Goal: Task Accomplishment & Management: Complete application form

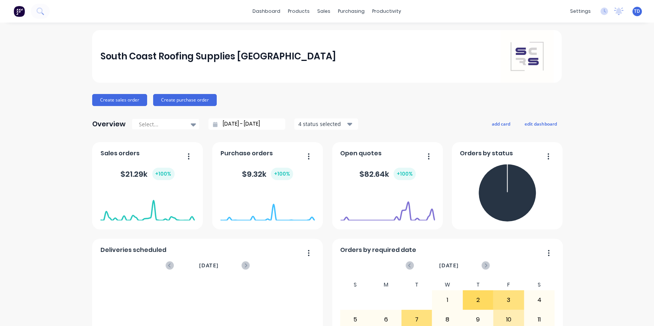
click at [621, 276] on div "South Coast Roofing Supplies Southern Highlands Create sales order Create purch…" at bounding box center [327, 226] width 654 height 393
click at [341, 52] on div "Customers" at bounding box center [347, 51] width 27 height 7
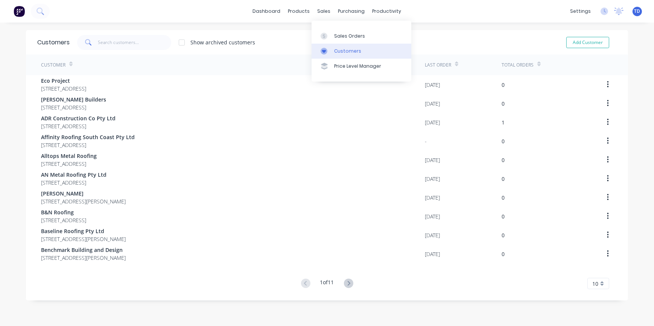
click at [343, 52] on div "Customers" at bounding box center [347, 51] width 27 height 7
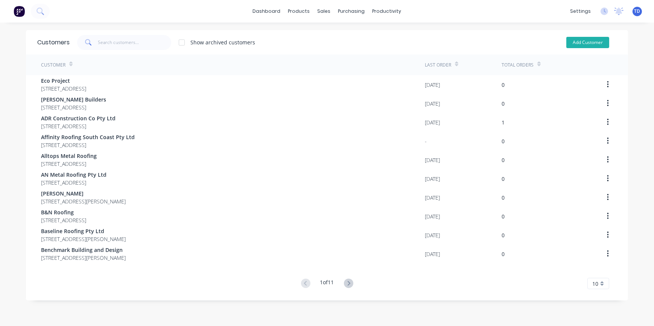
click at [577, 40] on button "Add Customer" at bounding box center [587, 42] width 43 height 11
select select "AU"
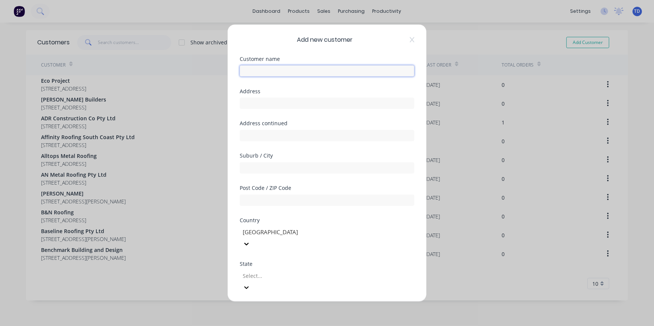
click at [301, 69] on input "text" at bounding box center [327, 70] width 175 height 11
type input "PrimeLine Roofing Pty Ltd"
click at [317, 109] on div "Address" at bounding box center [327, 104] width 175 height 32
click at [315, 102] on input "text" at bounding box center [327, 102] width 175 height 11
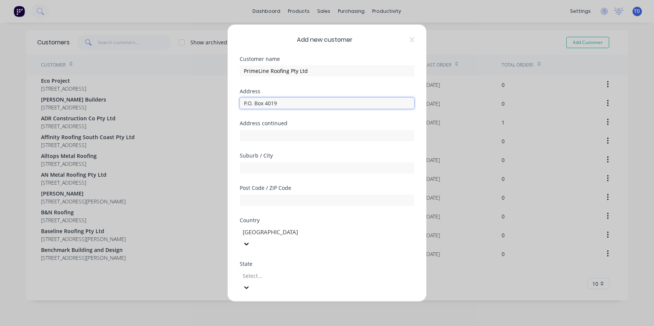
type input "P.O. Box 4019"
type input "Towradgi"
type input "2518"
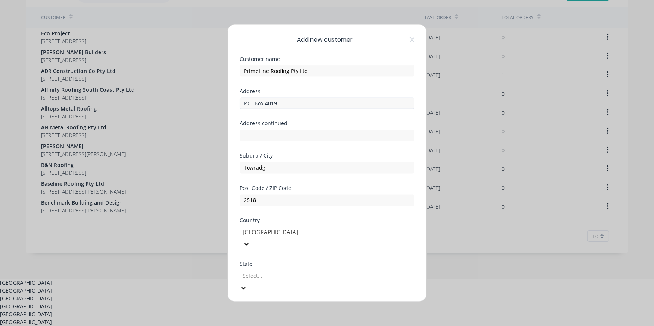
scroll to position [52, 0]
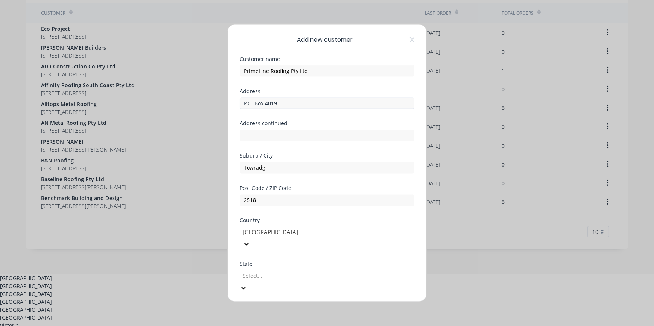
type input "."
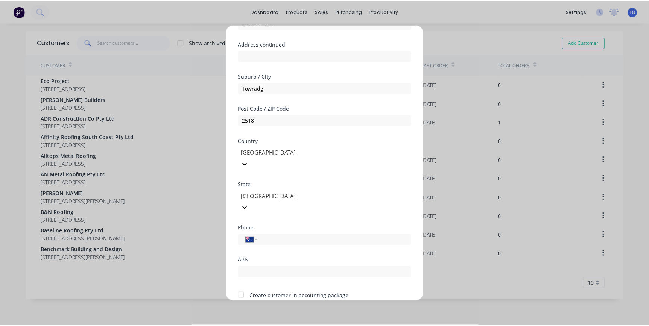
scroll to position [90, 0]
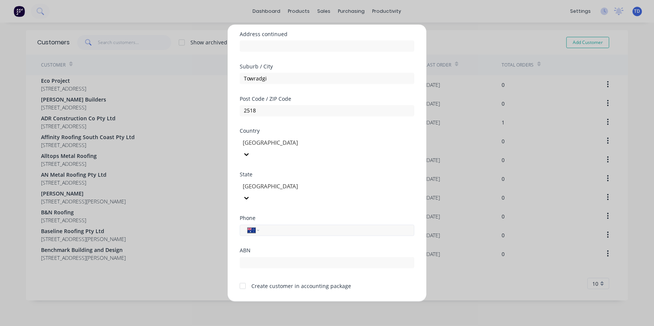
click at [297, 226] on input "tel" at bounding box center [336, 230] width 142 height 9
type input "0401 119 689"
type input "690893022"
click at [294, 302] on button "Save" at bounding box center [303, 308] width 41 height 12
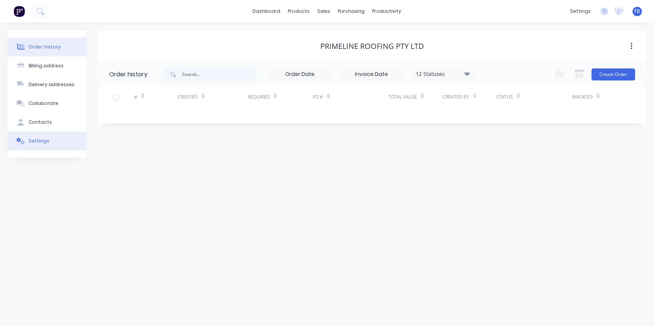
click at [43, 139] on div "Settings" at bounding box center [39, 141] width 21 height 7
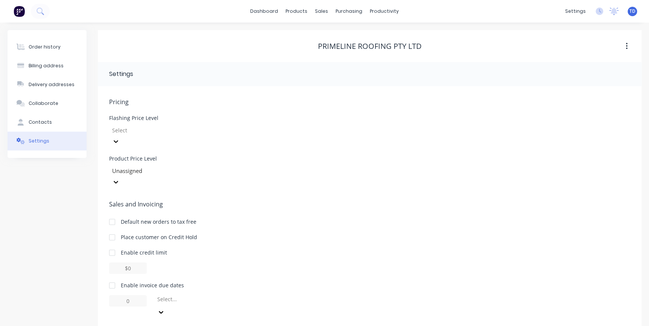
click at [181, 126] on div at bounding box center [165, 130] width 108 height 9
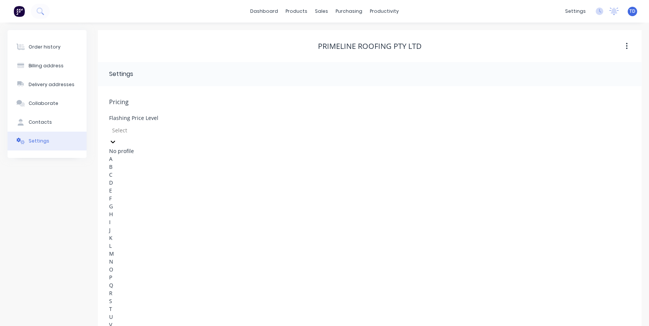
click at [137, 169] on div "B" at bounding box center [165, 167] width 113 height 8
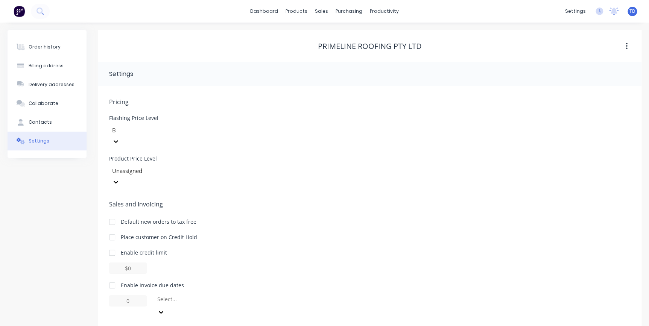
click at [166, 166] on div at bounding box center [165, 170] width 108 height 9
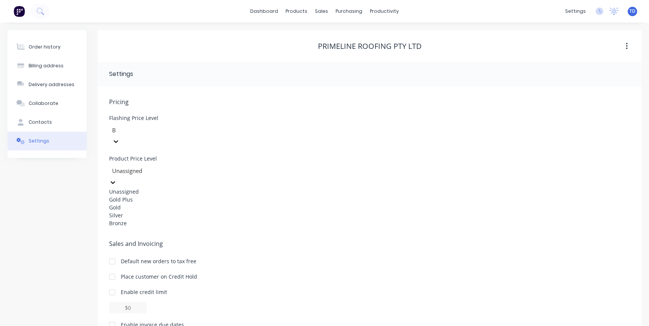
click at [147, 204] on div "Gold" at bounding box center [165, 208] width 113 height 8
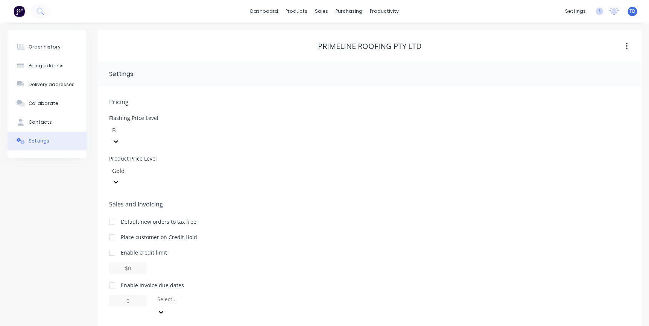
click at [114, 245] on div at bounding box center [112, 252] width 15 height 15
click at [125, 263] on input "$0.00" at bounding box center [128, 268] width 38 height 11
type input "$5000.00"
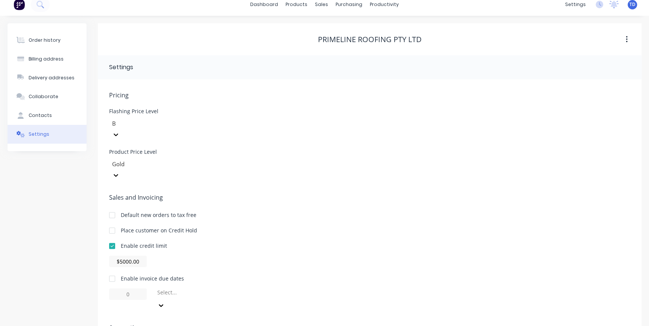
click at [113, 271] on div at bounding box center [112, 278] width 15 height 15
type input "1"
click at [132, 289] on input "1" at bounding box center [128, 294] width 38 height 11
type input "30"
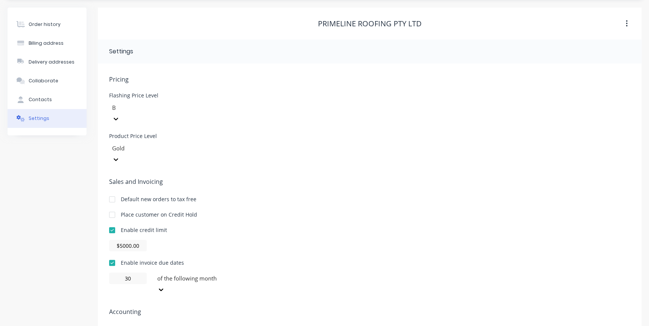
scroll to position [46, 0]
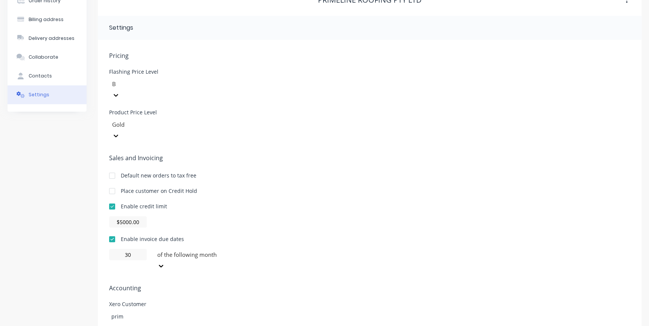
type input "prim"
click at [356, 265] on div "Pricing [MEDICAL_DATA] Price Level B Product Price Level Gold Sales and Invoici…" at bounding box center [369, 207] width 521 height 313
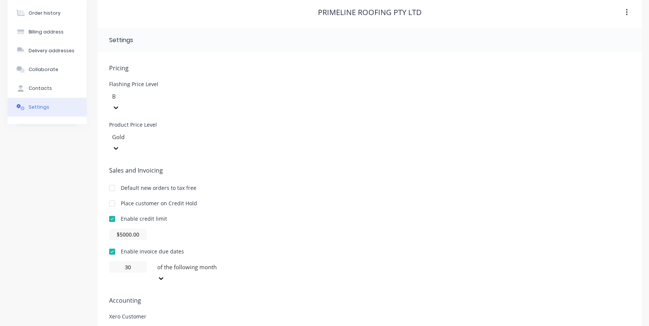
scroll to position [0, 0]
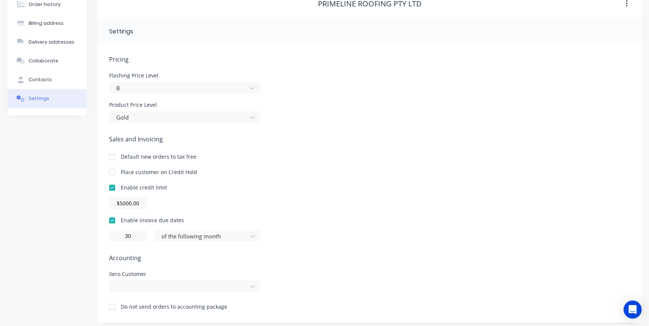
scroll to position [46, 0]
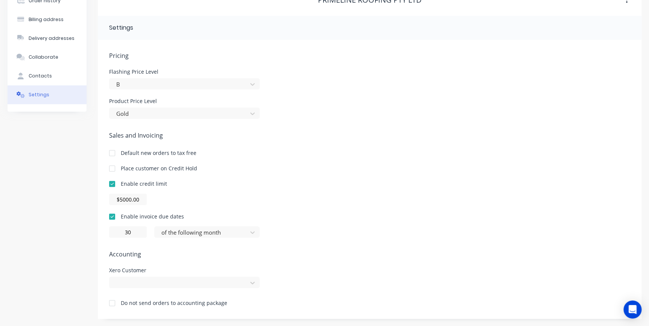
click at [113, 303] on div at bounding box center [112, 303] width 15 height 15
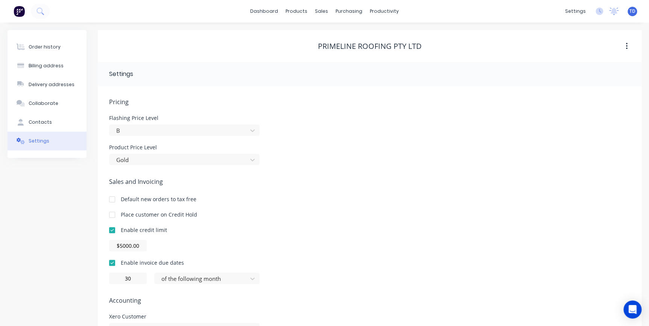
scroll to position [0, 0]
click at [312, 33] on div "Product Catalogue" at bounding box center [330, 36] width 47 height 7
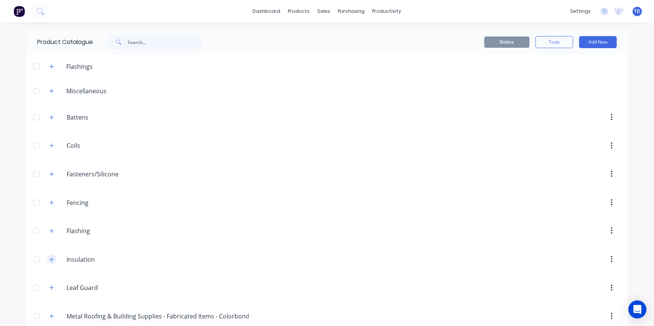
click at [49, 258] on icon "button" at bounding box center [51, 259] width 5 height 5
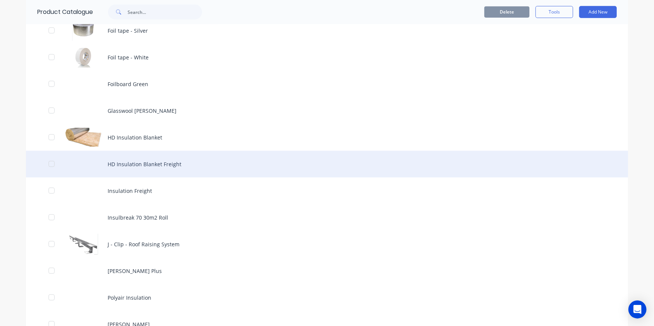
scroll to position [582, 0]
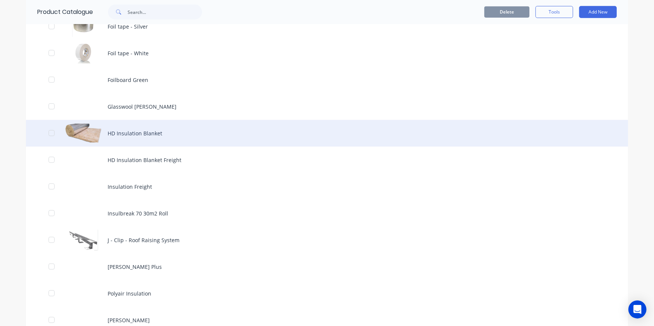
click at [143, 140] on div "HD Insulation Blanket" at bounding box center [327, 133] width 602 height 27
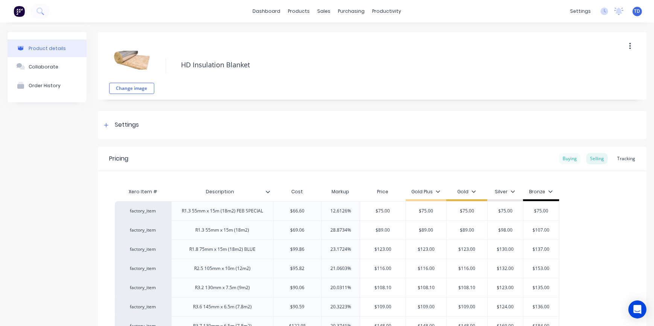
click at [565, 158] on div "Buying" at bounding box center [570, 158] width 22 height 11
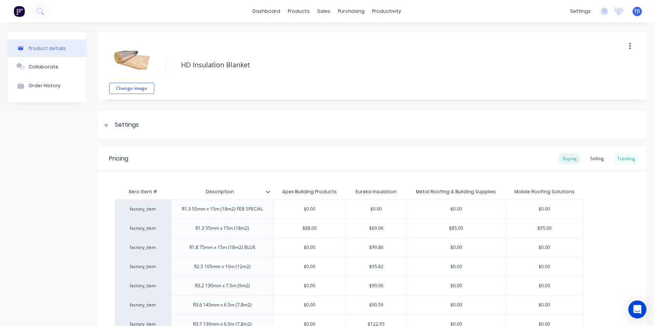
click at [616, 158] on div "Tracking" at bounding box center [627, 158] width 26 height 11
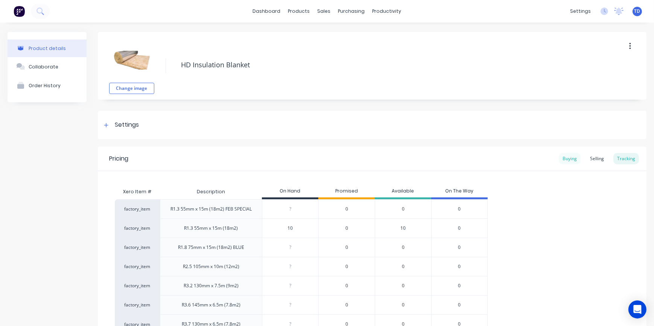
click at [566, 159] on div "Buying" at bounding box center [570, 158] width 22 height 11
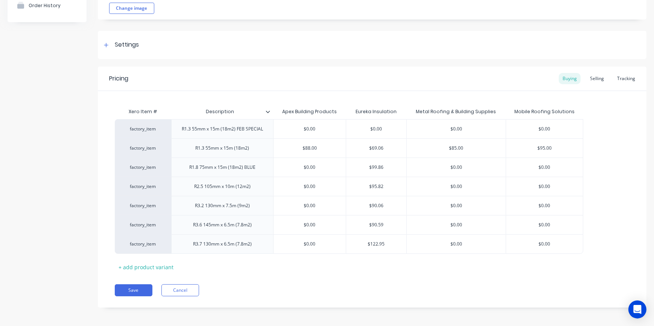
scroll to position [82, 0]
click at [132, 289] on button "Save" at bounding box center [134, 289] width 38 height 12
type textarea "x"
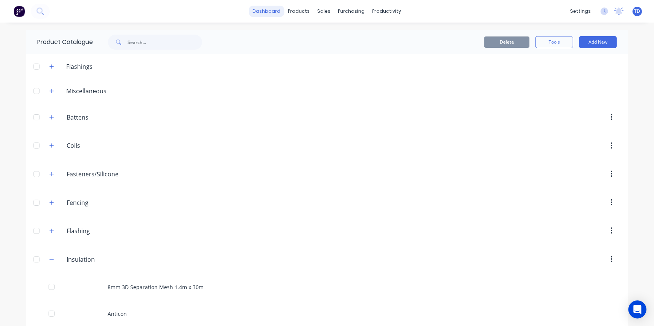
click at [270, 6] on link "dashboard" at bounding box center [266, 11] width 35 height 11
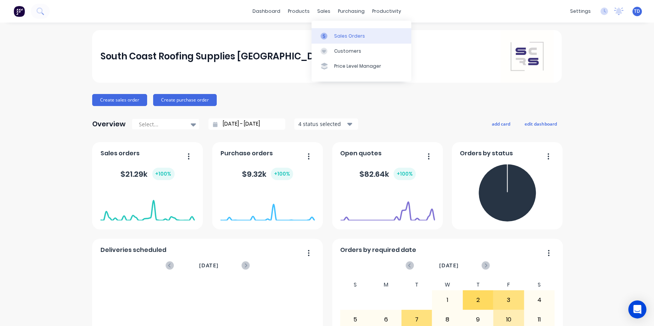
click at [331, 34] on div at bounding box center [326, 36] width 11 height 7
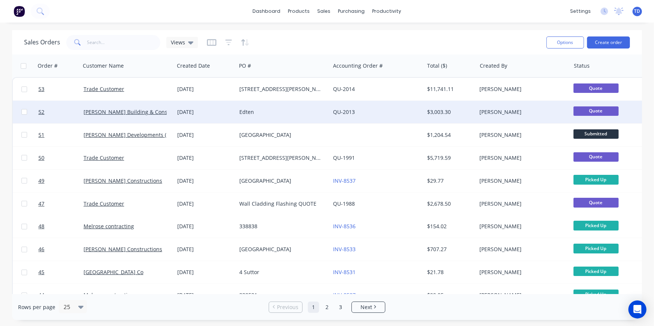
click at [239, 109] on div "Edten" at bounding box center [281, 112] width 84 height 8
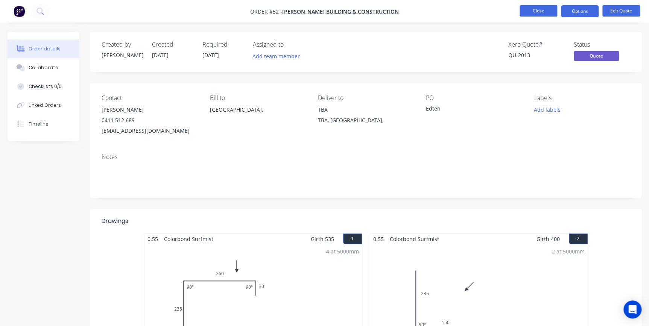
click at [522, 11] on button "Close" at bounding box center [539, 10] width 38 height 11
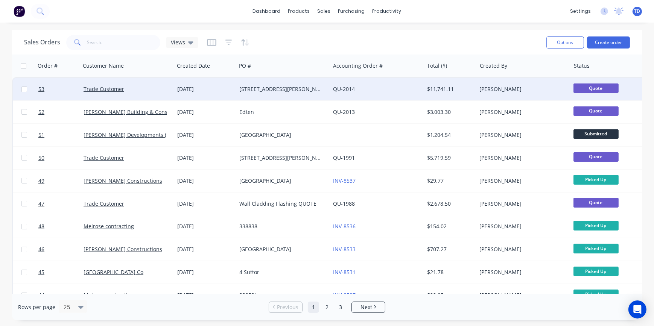
click at [280, 89] on div "[STREET_ADDRESS][PERSON_NAME]" at bounding box center [281, 89] width 84 height 8
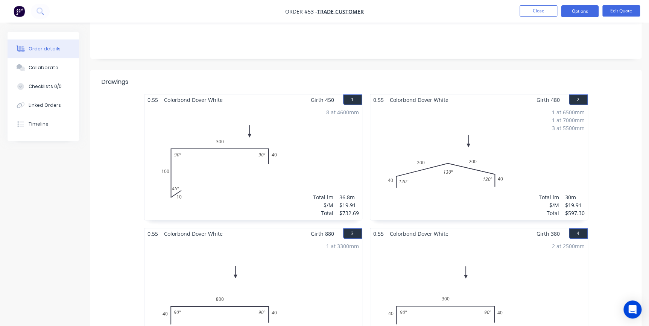
scroll to position [137, 0]
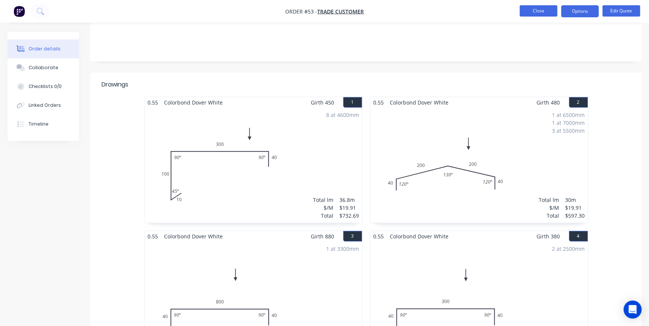
click at [537, 15] on button "Close" at bounding box center [539, 10] width 38 height 11
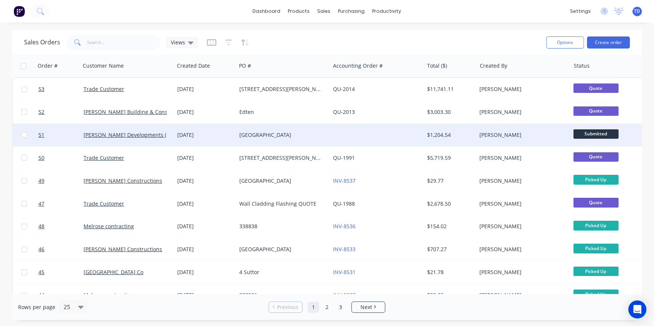
click at [316, 133] on div "[GEOGRAPHIC_DATA]" at bounding box center [281, 135] width 84 height 8
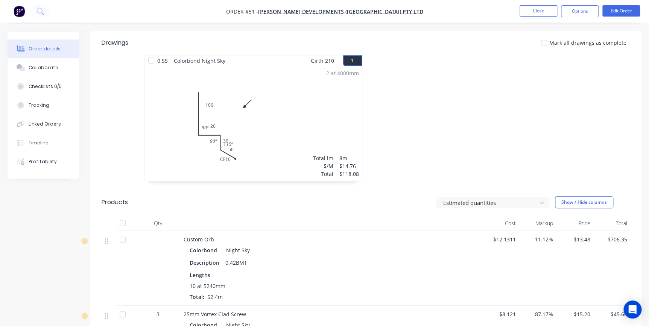
scroll to position [160, 0]
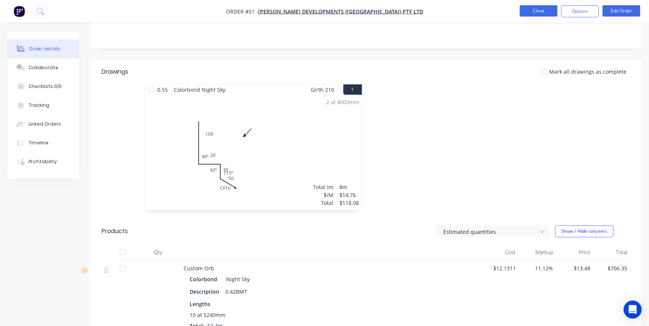
click at [526, 15] on button "Close" at bounding box center [539, 10] width 38 height 11
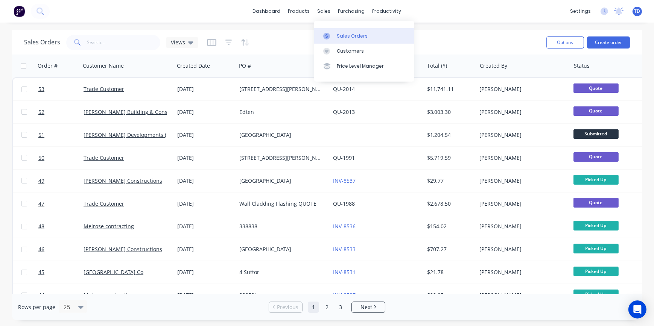
click at [341, 35] on div "Sales Orders" at bounding box center [352, 36] width 31 height 7
click at [428, 40] on div "Sales Orders Views" at bounding box center [282, 42] width 516 height 18
click at [445, 298] on div "Rows per page 25 Previous 1 2 3 Next" at bounding box center [327, 307] width 630 height 26
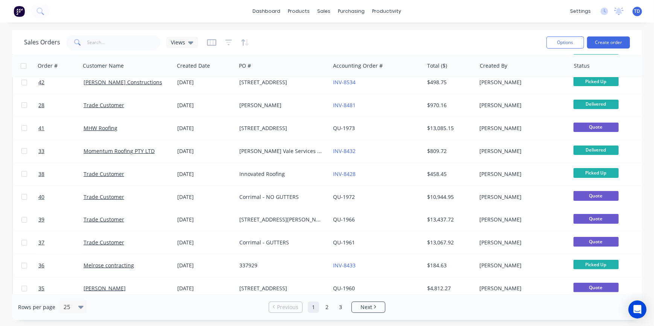
scroll to position [257, 0]
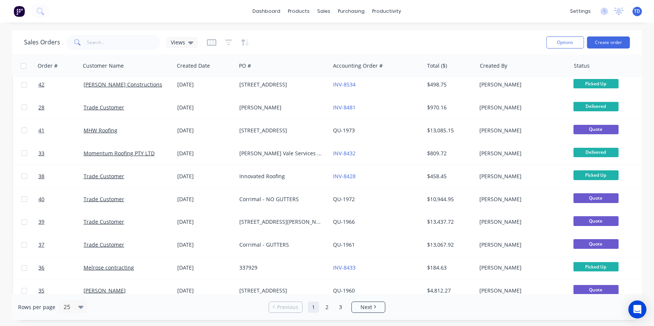
click at [442, 306] on div "Rows per page 25 Previous 1 2 3 Next" at bounding box center [327, 307] width 630 height 26
click at [326, 305] on link "2" at bounding box center [326, 307] width 11 height 11
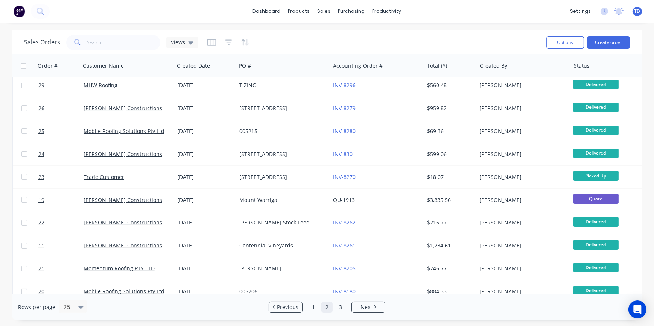
scroll to position [0, 0]
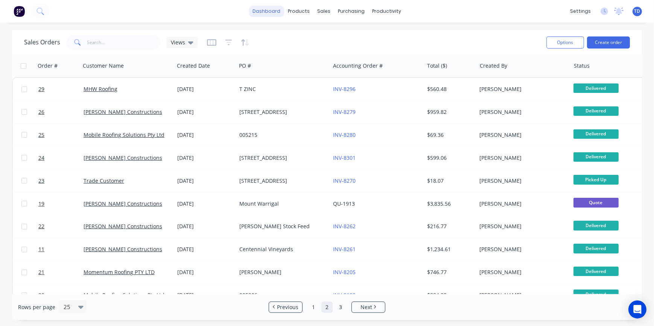
click at [269, 12] on link "dashboard" at bounding box center [266, 11] width 35 height 11
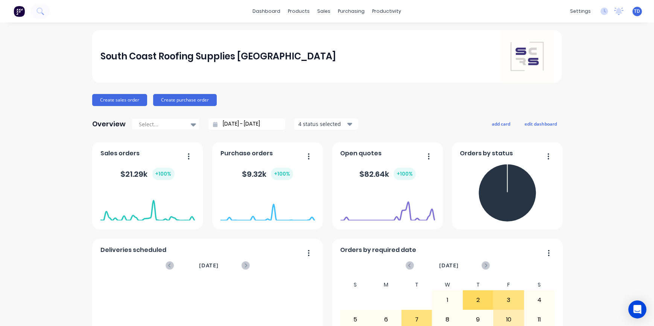
click at [611, 142] on div "South Coast Roofing Supplies [GEOGRAPHIC_DATA] Create sales order Create purcha…" at bounding box center [327, 226] width 654 height 393
click at [342, 52] on div "Customers" at bounding box center [347, 51] width 27 height 7
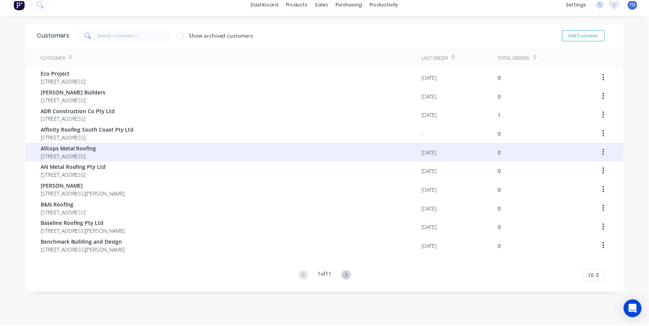
scroll to position [15, 0]
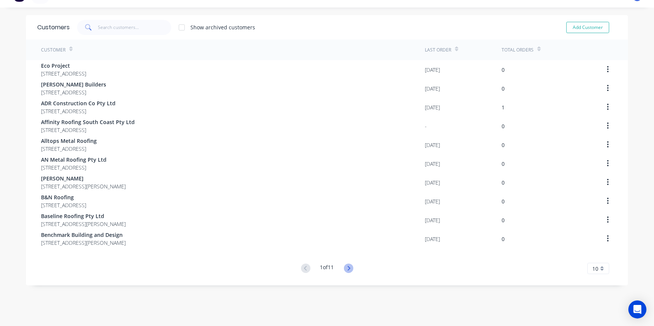
click at [346, 269] on icon at bounding box center [348, 268] width 9 height 9
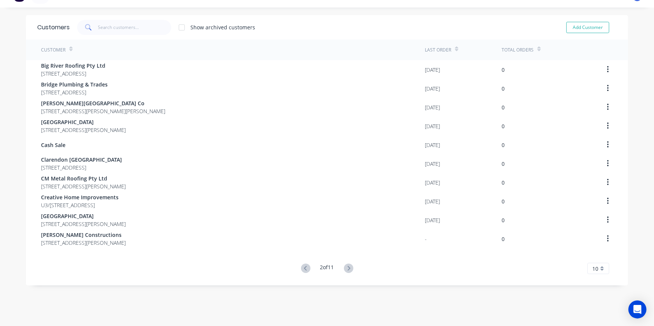
click at [346, 269] on icon at bounding box center [348, 268] width 9 height 9
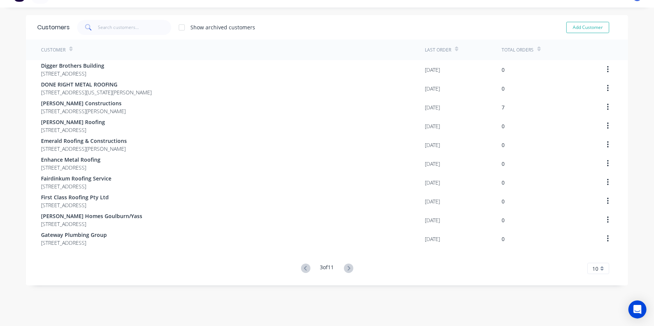
click at [346, 269] on icon at bounding box center [348, 268] width 9 height 9
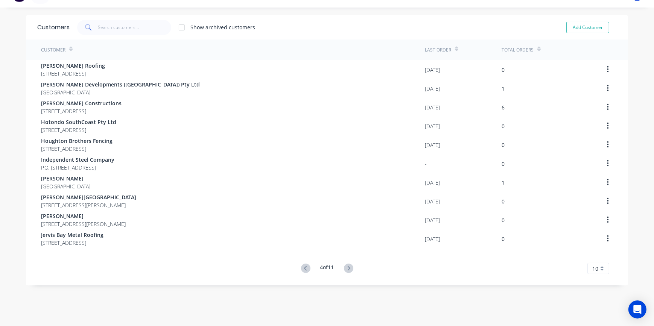
click at [346, 269] on icon at bounding box center [348, 268] width 9 height 9
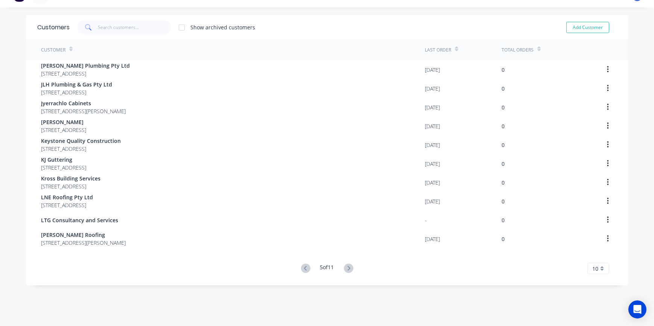
click at [346, 269] on icon at bounding box center [348, 268] width 9 height 9
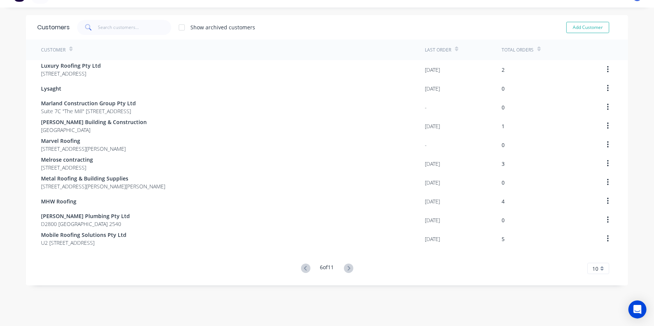
click at [346, 269] on icon at bounding box center [348, 268] width 9 height 9
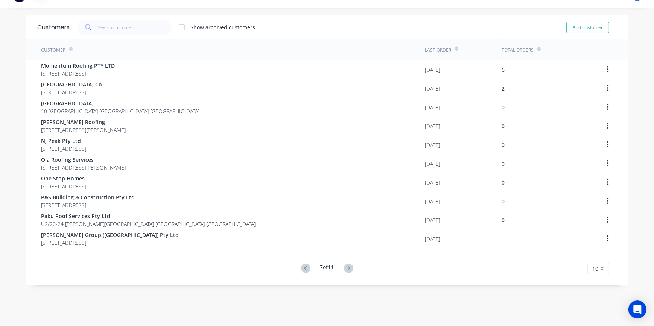
click at [346, 269] on icon at bounding box center [348, 268] width 9 height 9
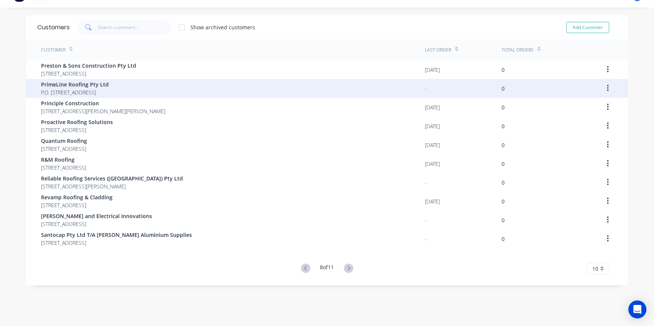
click at [252, 96] on div "PrimeLine Roofing Pty Ltd P.O. [STREET_ADDRESS]" at bounding box center [233, 88] width 384 height 19
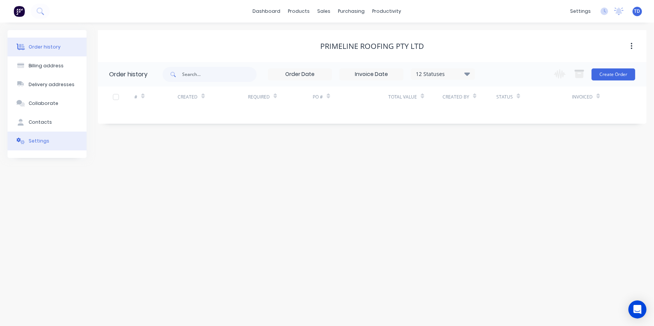
click at [48, 142] on button "Settings" at bounding box center [47, 141] width 79 height 19
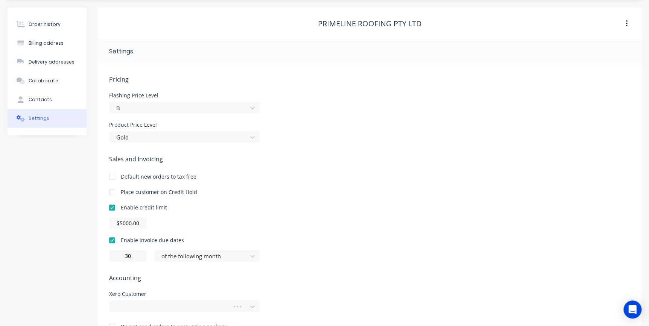
scroll to position [46, 0]
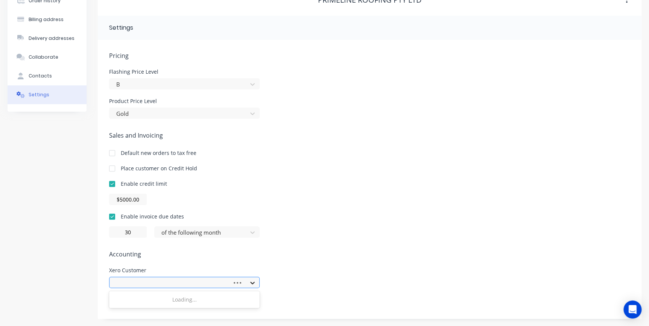
click at [256, 283] on div at bounding box center [253, 283] width 14 height 12
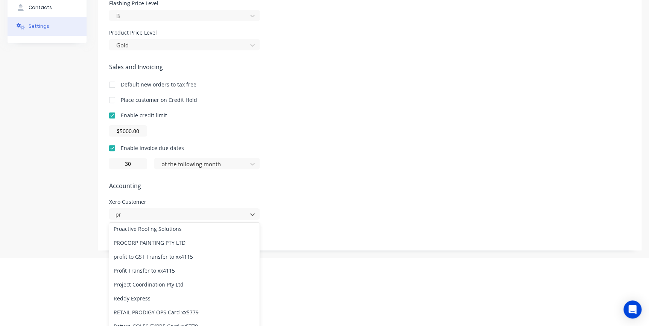
scroll to position [248, 0]
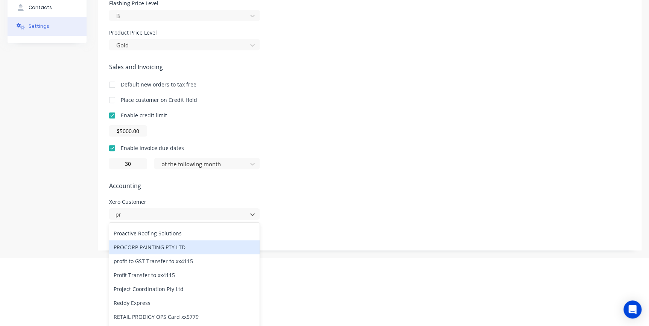
type input "pr"
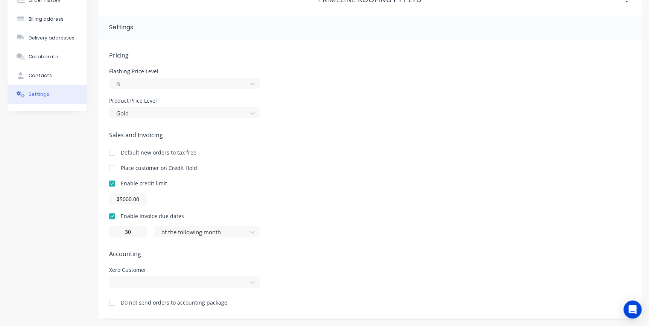
scroll to position [46, 0]
click at [481, 173] on div "Pricing [MEDICAL_DATA] Price Level B Product Price Level Gold Sales and Invoici…" at bounding box center [369, 185] width 521 height 268
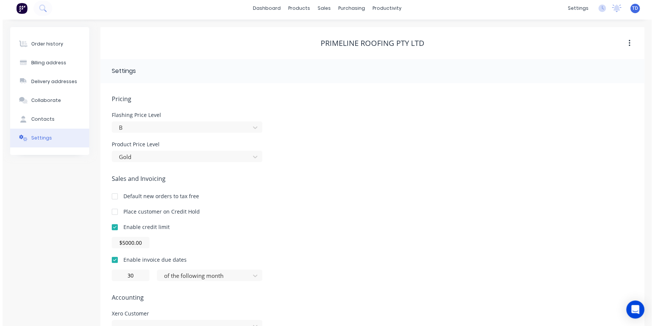
scroll to position [0, 0]
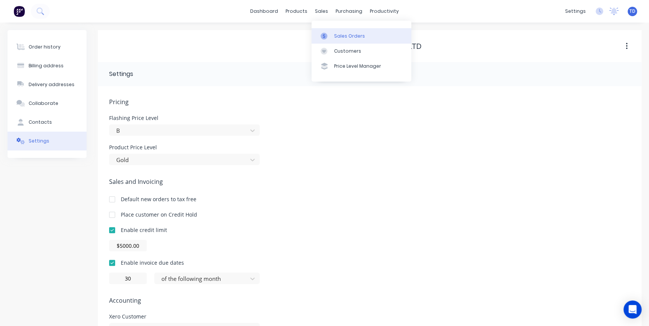
click at [333, 35] on link "Sales Orders" at bounding box center [362, 35] width 100 height 15
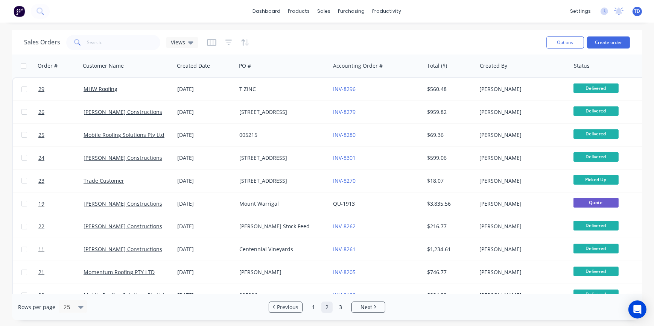
click at [437, 302] on div "Rows per page 25 Previous 1 2 3 Next" at bounding box center [327, 307] width 630 height 26
click at [306, 11] on div "products" at bounding box center [299, 11] width 29 height 11
click at [316, 37] on div "Product Catalogue" at bounding box center [332, 36] width 47 height 7
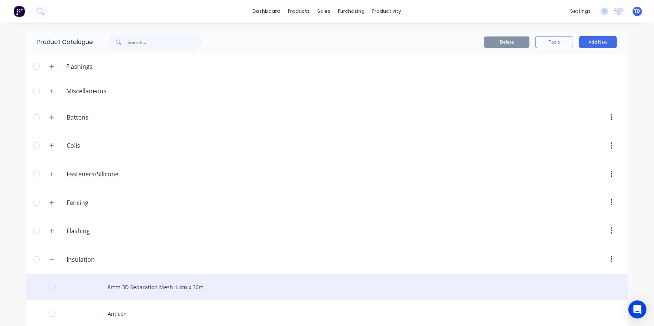
click at [140, 283] on div "8mm 3D Separation Mesh 1.4m x 30m" at bounding box center [327, 287] width 602 height 27
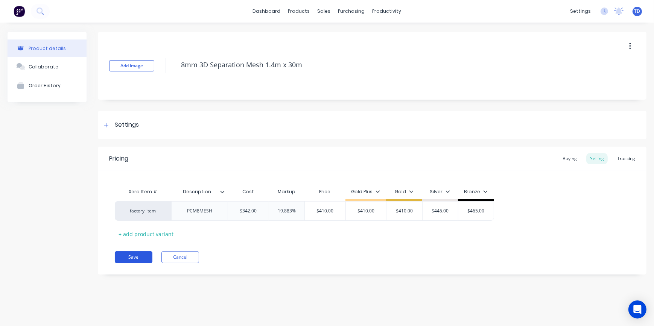
click at [131, 259] on button "Save" at bounding box center [134, 257] width 38 height 12
type textarea "x"
